Goal: Task Accomplishment & Management: Complete application form

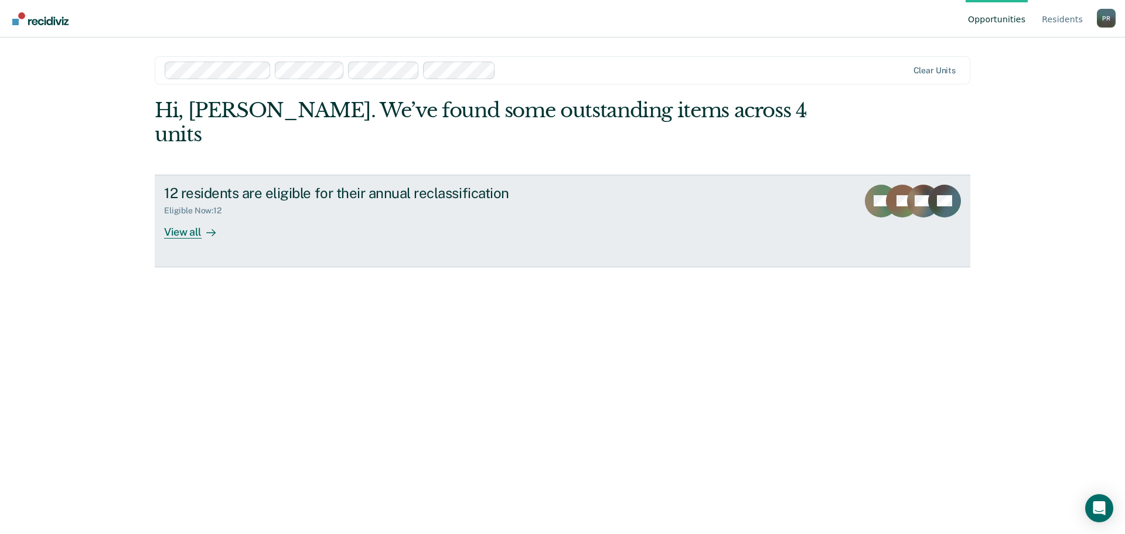
click at [182, 216] on div "View all" at bounding box center [197, 227] width 66 height 23
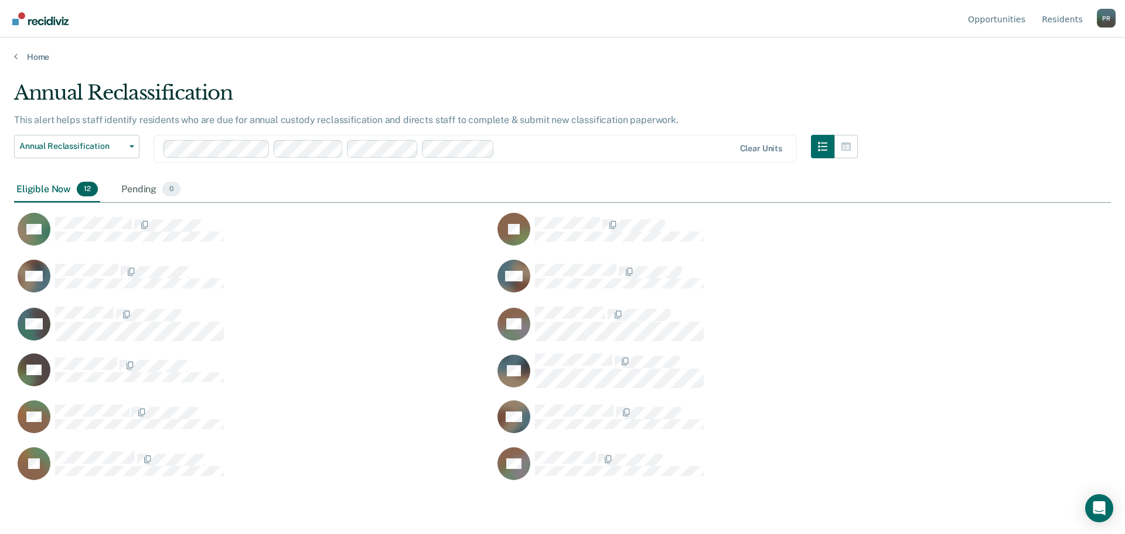
scroll to position [356, 1088]
click at [146, 190] on div "Pending 0" at bounding box center [151, 190] width 64 height 26
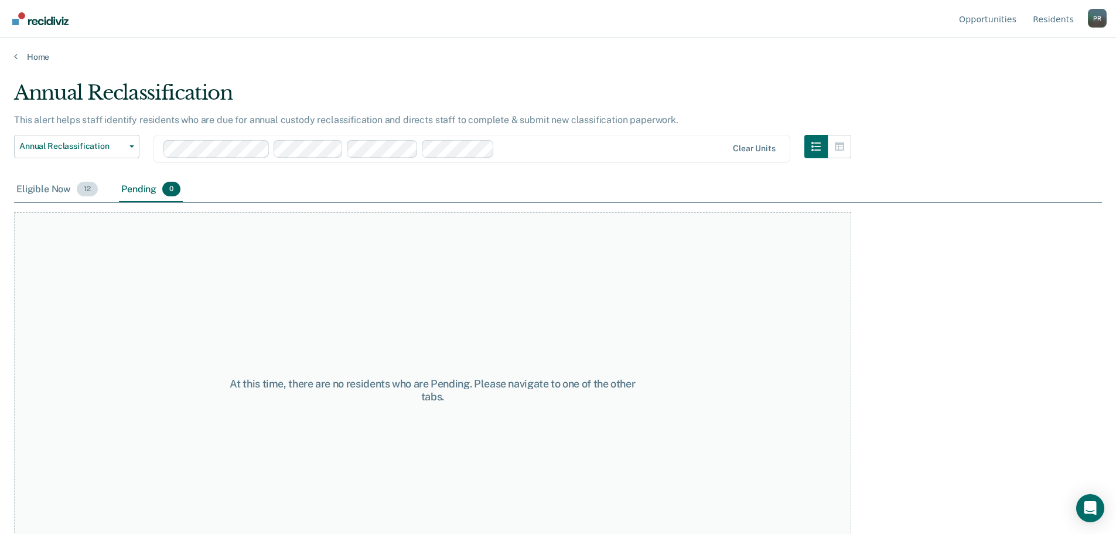
click at [54, 192] on div "Eligible Now 12" at bounding box center [57, 190] width 86 height 26
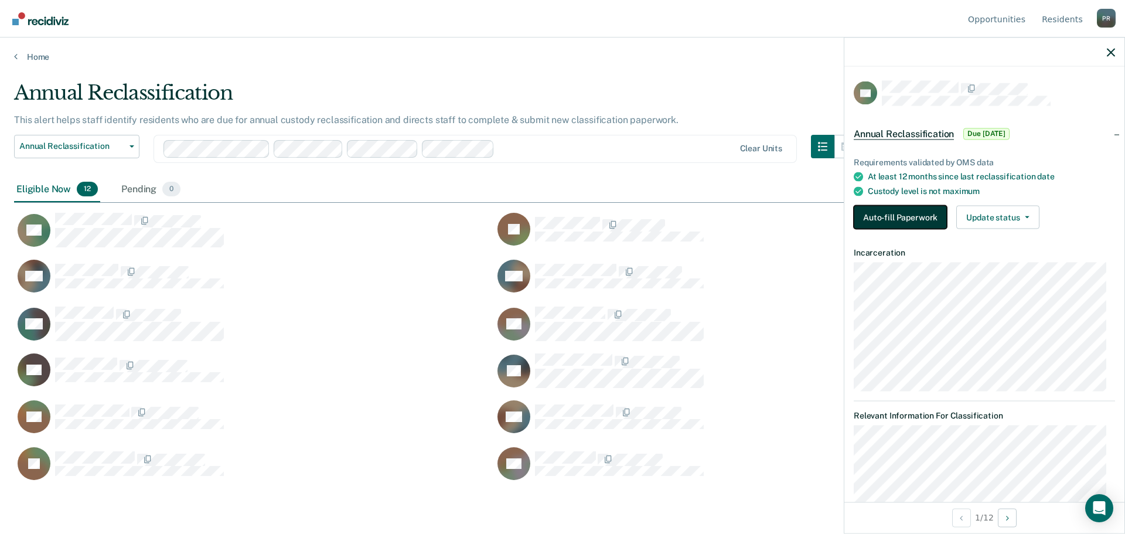
click at [908, 216] on button "Auto-fill Paperwork" at bounding box center [900, 217] width 93 height 23
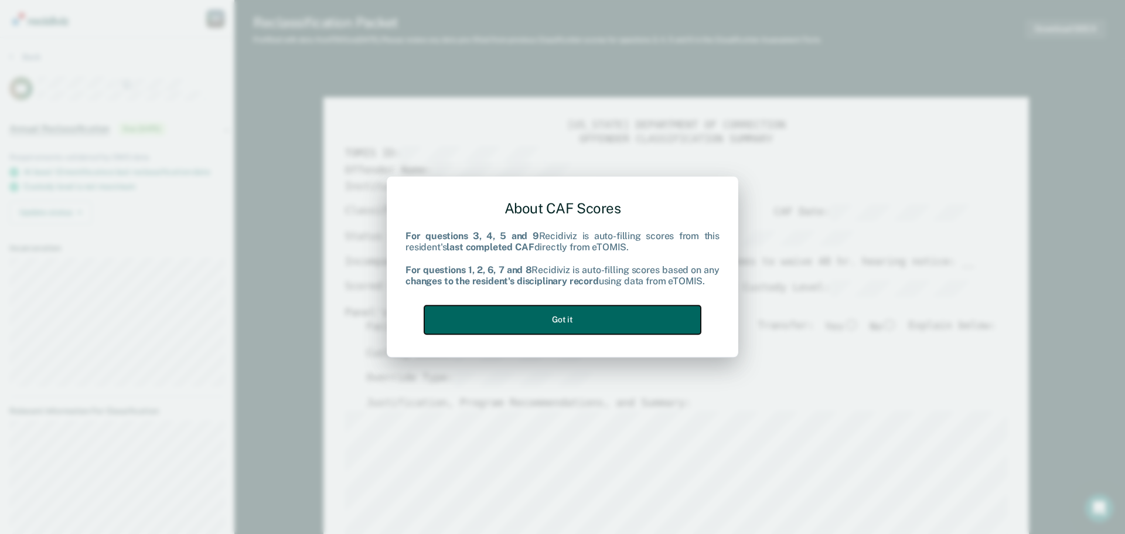
click at [564, 318] on button "Got it" at bounding box center [562, 319] width 277 height 29
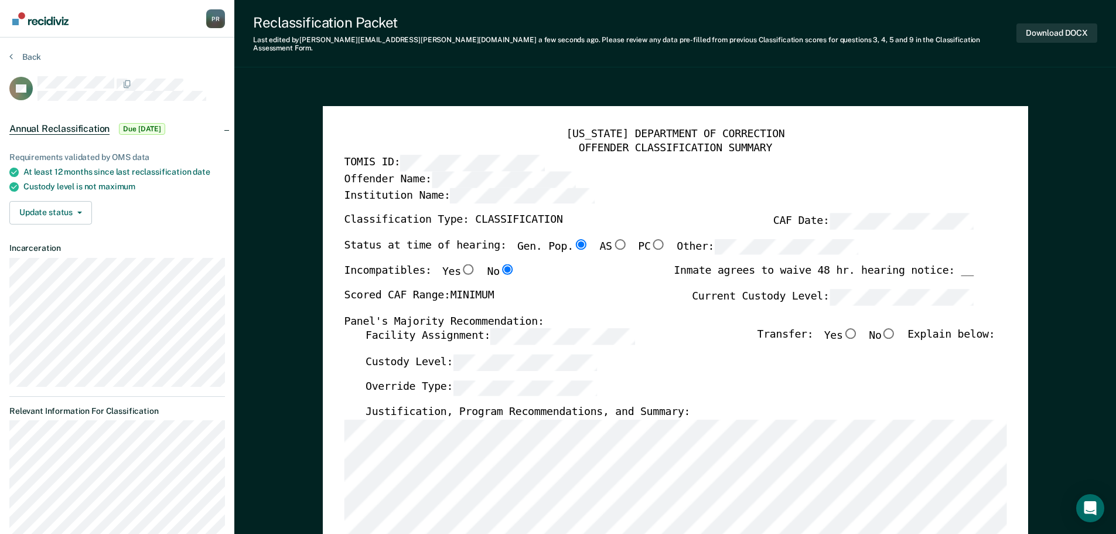
click at [896, 328] on input "No" at bounding box center [888, 333] width 15 height 11
type textarea "x"
radio input "true"
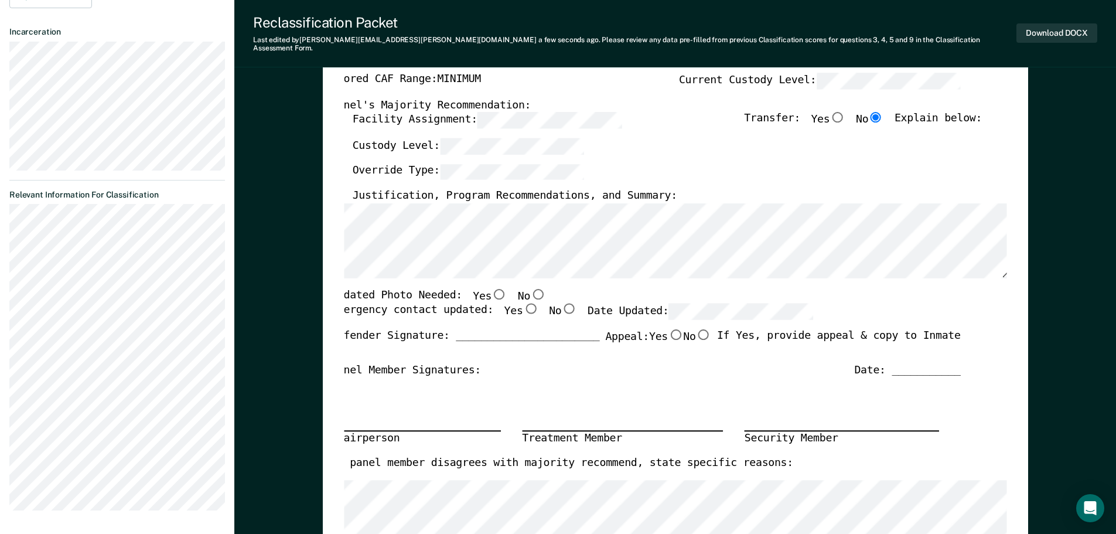
scroll to position [234, 0]
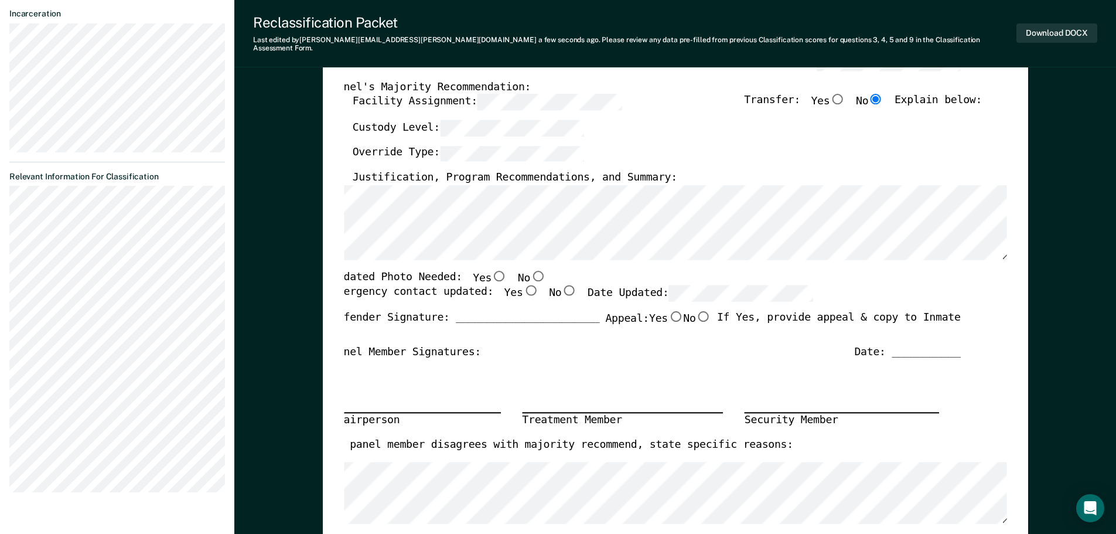
click at [530, 270] on input "No" at bounding box center [537, 275] width 15 height 11
type textarea "x"
radio input "true"
drag, startPoint x: 483, startPoint y: 268, endPoint x: 492, endPoint y: 280, distance: 14.6
click at [492, 270] on input "Yes" at bounding box center [499, 275] width 15 height 11
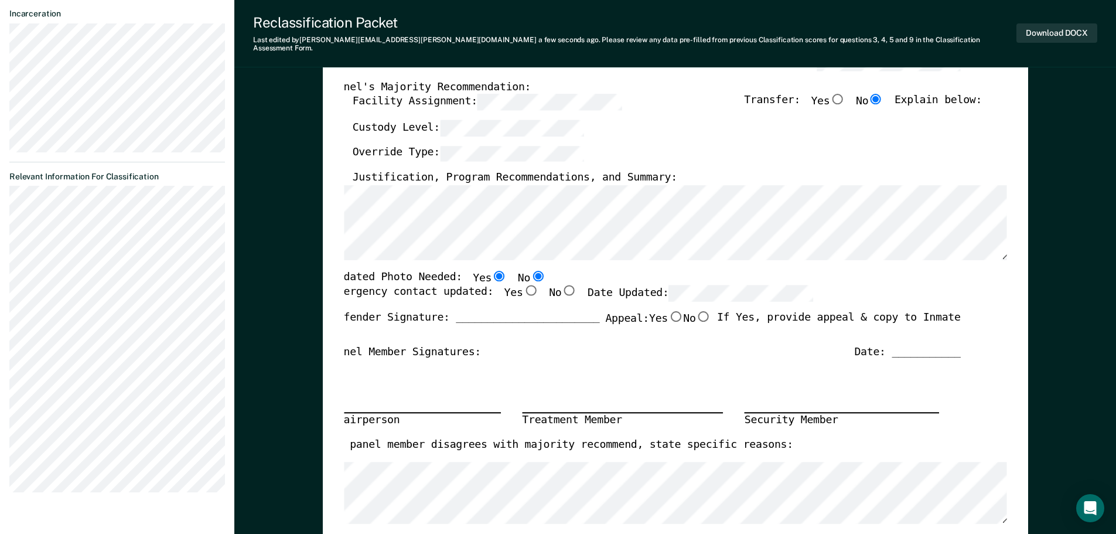
type textarea "x"
radio input "true"
radio input "false"
click at [523, 285] on input "Yes" at bounding box center [530, 290] width 15 height 11
type textarea "x"
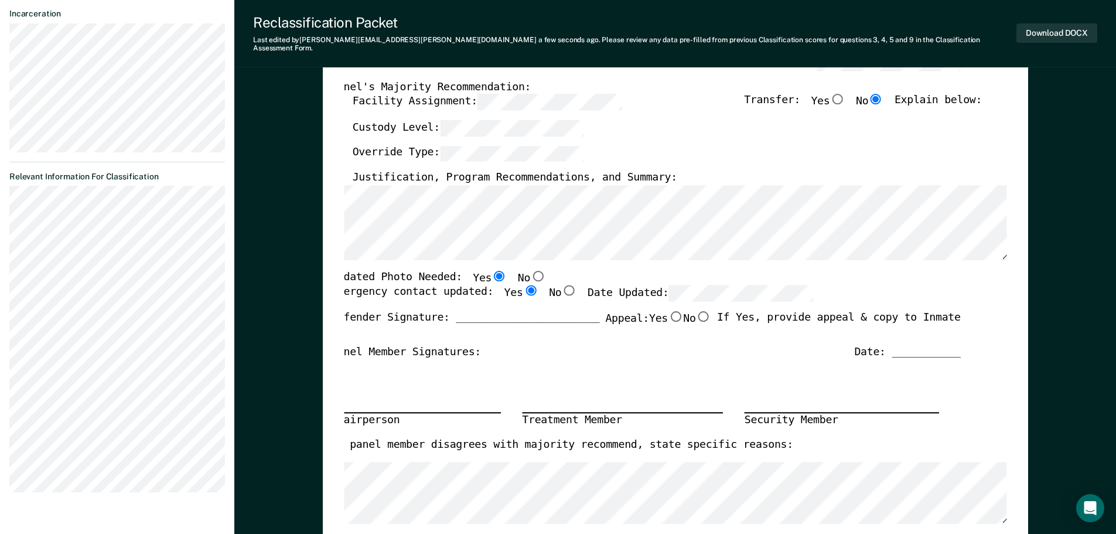
radio input "true"
click at [698, 311] on input "No" at bounding box center [702, 316] width 15 height 11
type textarea "x"
radio input "true"
click at [912, 345] on div "Date: ___________" at bounding box center [907, 352] width 106 height 14
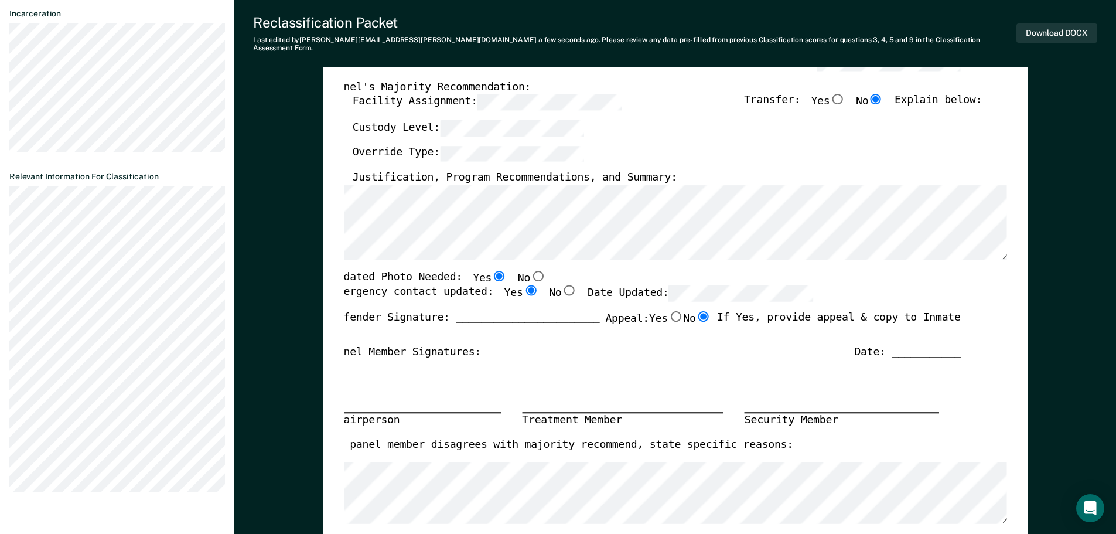
click at [901, 345] on div "Date: ___________" at bounding box center [907, 352] width 106 height 14
click at [903, 345] on div "Date: ___________" at bounding box center [907, 352] width 106 height 14
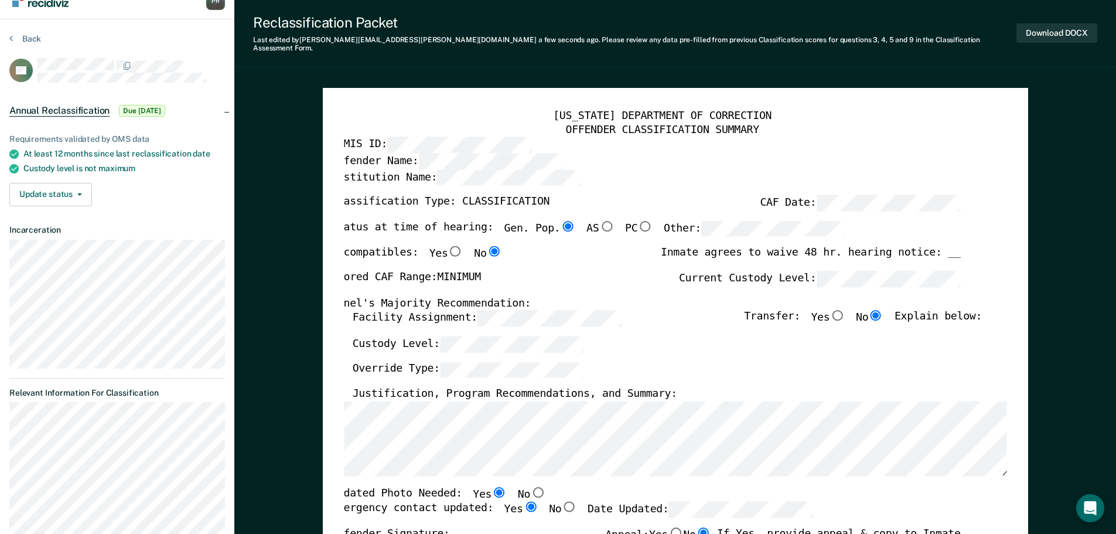
scroll to position [0, 0]
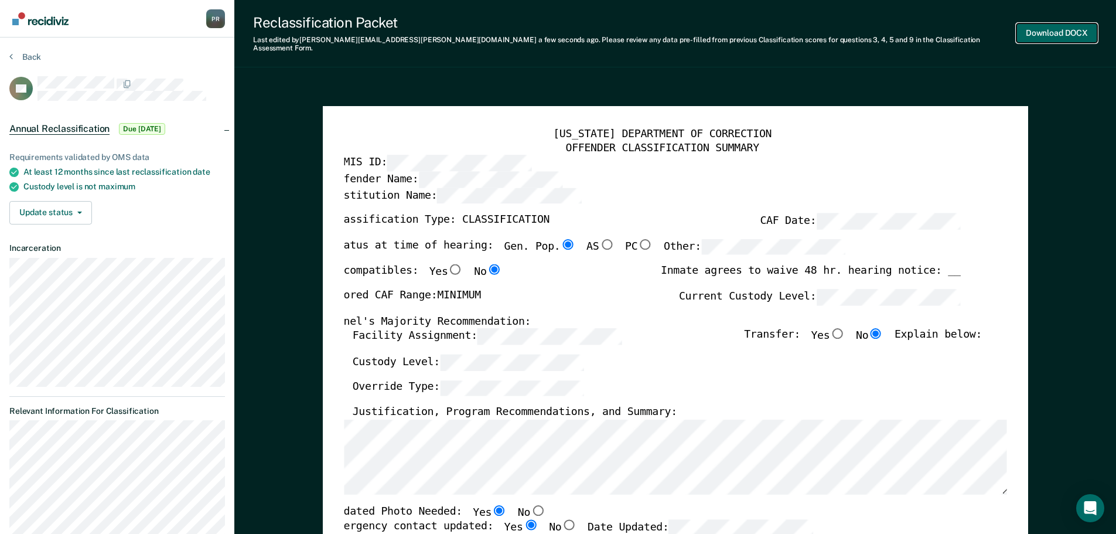
click at [1060, 30] on button "Download DOCX" at bounding box center [1057, 32] width 81 height 19
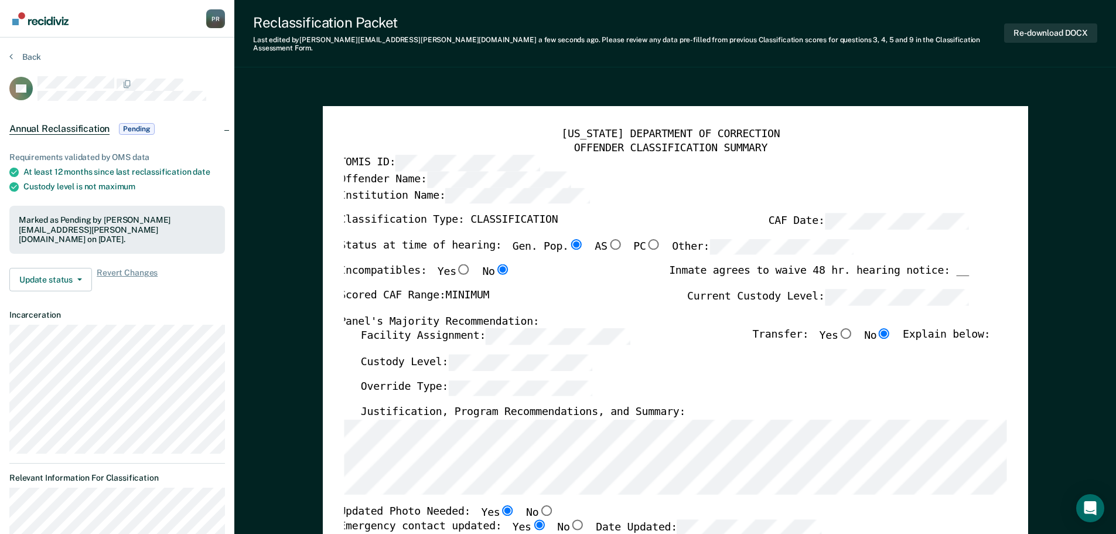
type textarea "x"
